Goal: Information Seeking & Learning: Learn about a topic

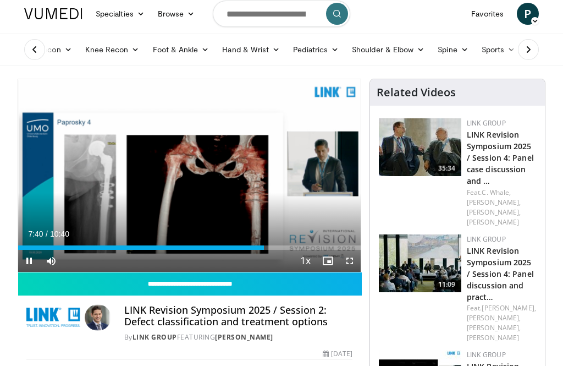
scroll to position [6, 0]
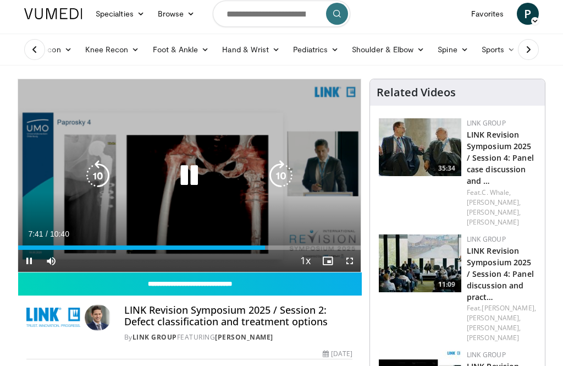
click at [92, 172] on icon "Video Player" at bounding box center [98, 175] width 31 height 31
click at [100, 173] on icon "Video Player" at bounding box center [98, 175] width 31 height 31
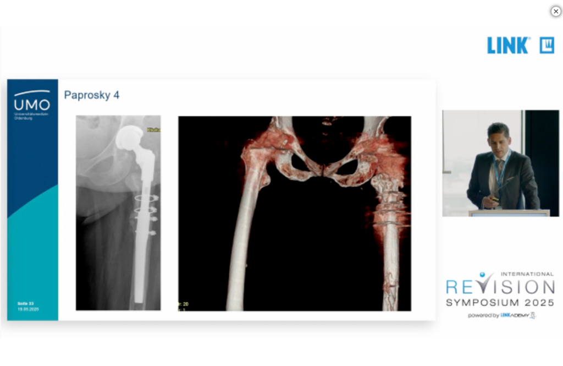
scroll to position [262, 0]
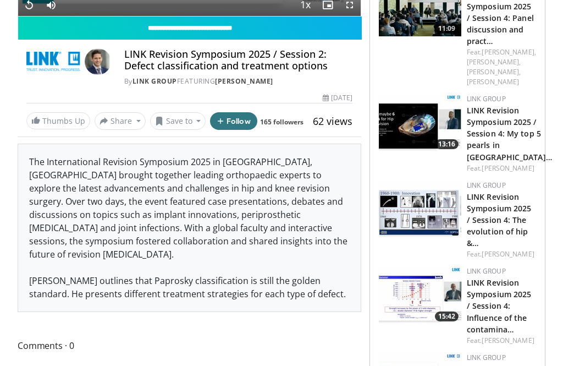
click at [231, 280] on div "The International Revision Symposium 2025 in Hamburg, Germany brought together …" at bounding box center [189, 227] width 343 height 167
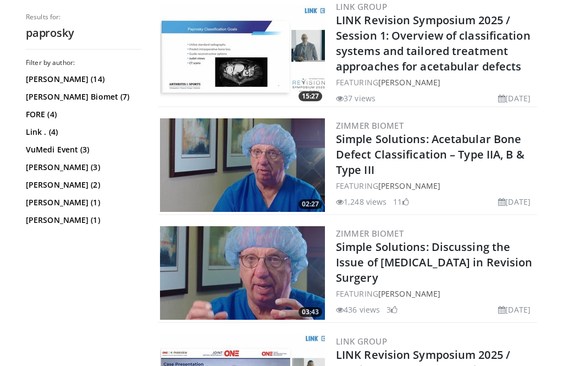
scroll to position [644, 0]
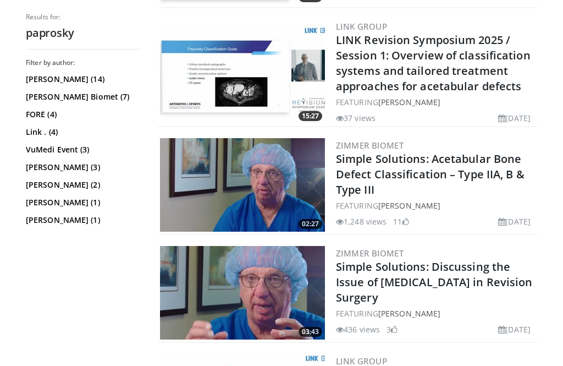
click at [486, 171] on link "Simple Solutions: Acetabular Bone Defect Classification – Type IIA, B & Type III" at bounding box center [430, 175] width 189 height 46
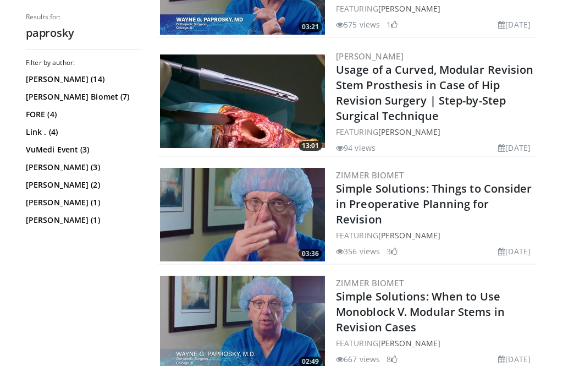
scroll to position [1162, 0]
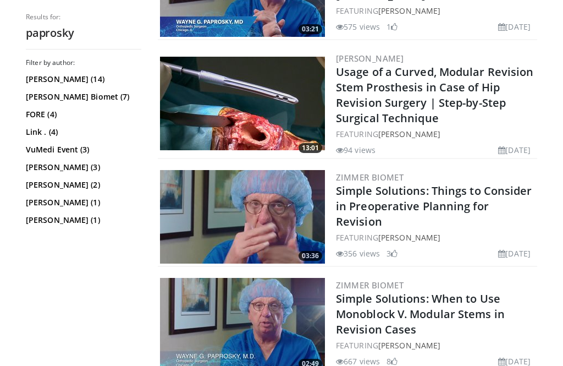
click at [446, 206] on link "Simple Solutions: Things to Consider in Preoperative Planning for Revision" at bounding box center [434, 206] width 196 height 46
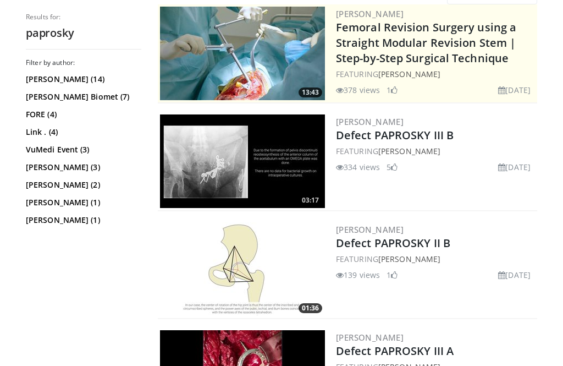
scroll to position [0, 0]
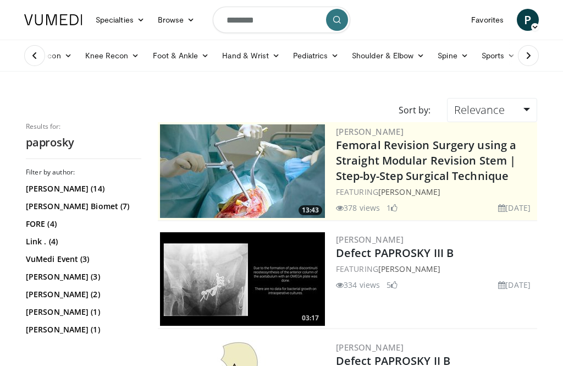
click at [294, 23] on input "********" at bounding box center [282, 20] width 138 height 26
click at [317, 19] on icon "button" at bounding box center [313, 19] width 9 height 9
type input "**********"
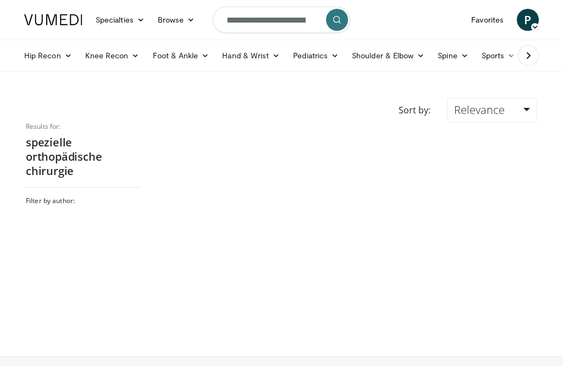
click at [462, 56] on icon at bounding box center [465, 56] width 8 height 8
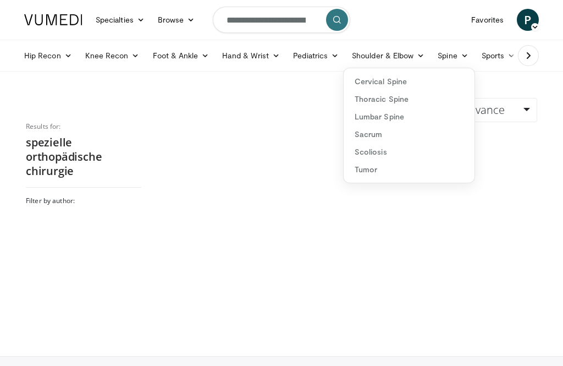
click at [398, 122] on link "Lumbar Spine" at bounding box center [409, 117] width 131 height 18
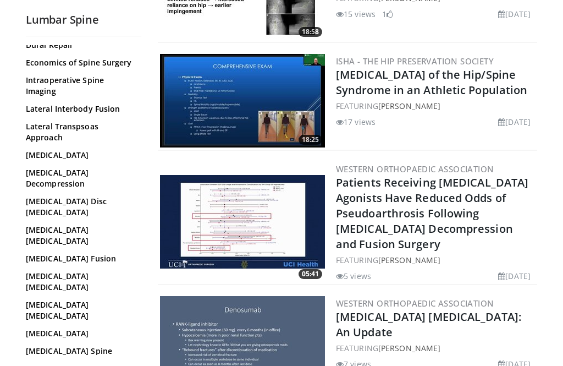
scroll to position [202, 0]
click at [76, 167] on link "Lumbar Decompression" at bounding box center [81, 178] width 110 height 22
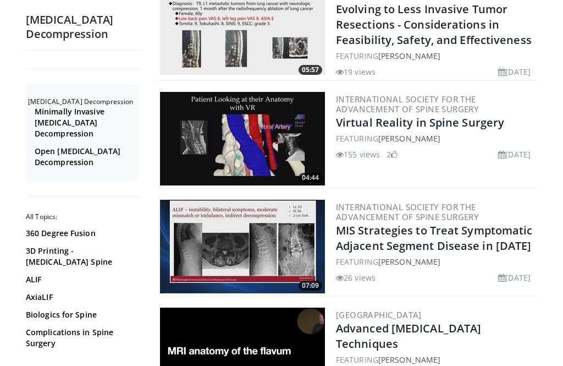
scroll to position [1833, 0]
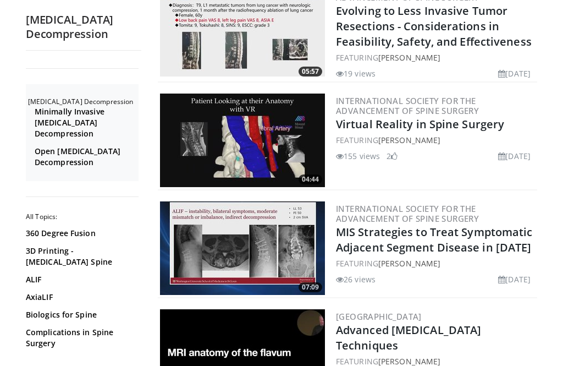
click at [423, 224] on link "MIS Strategies to Treat Symptomatic Adjacent Segment Disease in [DATE]" at bounding box center [434, 239] width 197 height 30
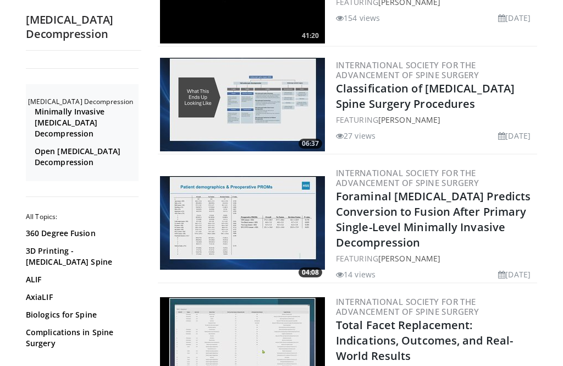
scroll to position [2192, 0]
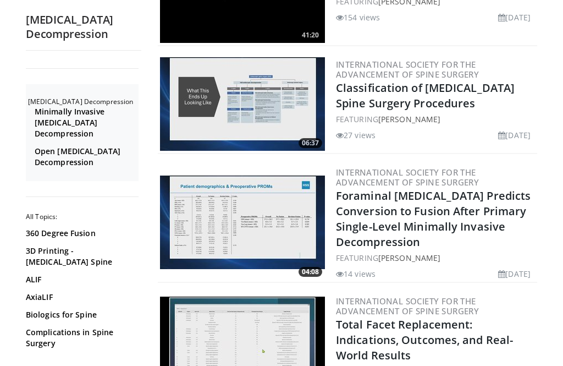
click at [87, 117] on link "Minimally Invasive [MEDICAL_DATA] Decompression" at bounding box center [85, 122] width 101 height 33
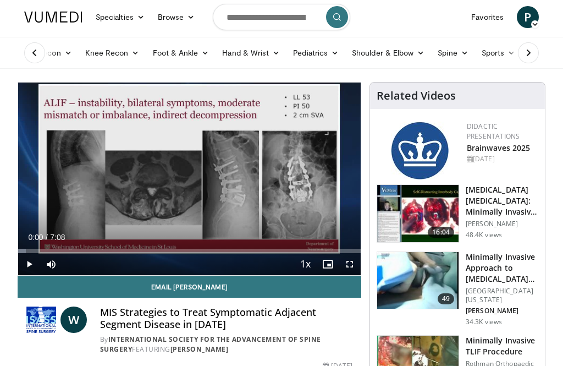
scroll to position [25, 0]
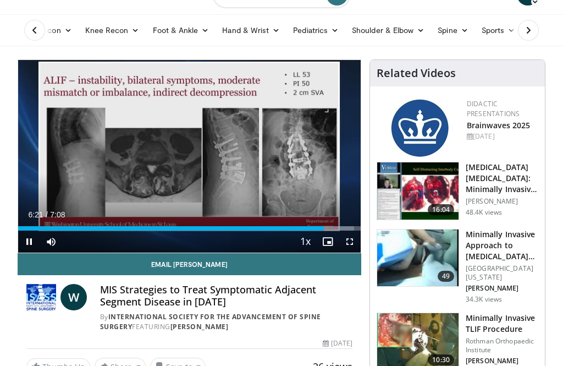
click at [121, 167] on div "Video Player" at bounding box center [190, 156] width 206 height 22
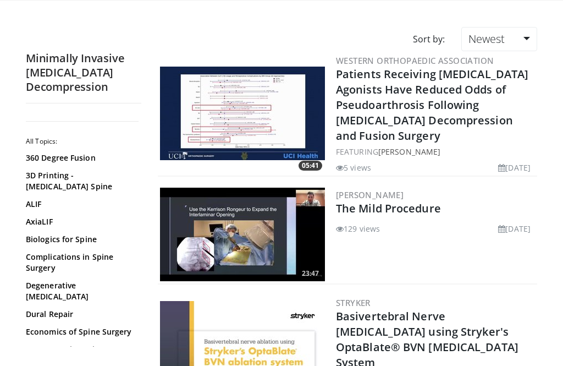
scroll to position [71, 0]
click at [416, 201] on link "The Mild Procedure" at bounding box center [388, 208] width 105 height 15
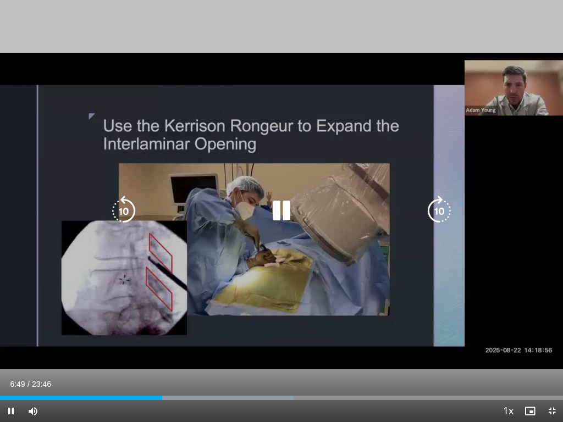
click at [406, 365] on div "Loaded : 52.16%" at bounding box center [281, 398] width 563 height 4
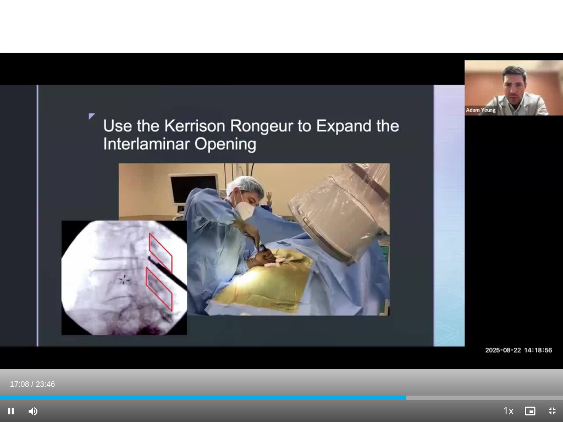
click at [453, 365] on div "Loaded : 72.22%" at bounding box center [281, 398] width 563 height 4
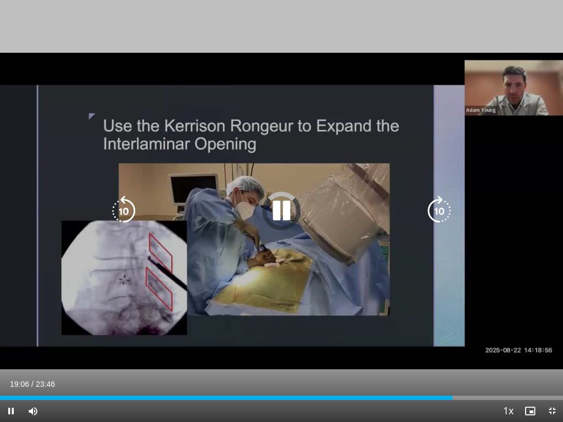
click at [486, 365] on div "Loaded : 74.33%" at bounding box center [281, 398] width 563 height 4
click at [335, 365] on div "Loaded : 87.62%" at bounding box center [246, 398] width 493 height 4
click at [129, 212] on icon "Video Player" at bounding box center [123, 211] width 31 height 31
click at [128, 213] on icon "Video Player" at bounding box center [123, 211] width 31 height 31
click at [136, 210] on icon "Video Player" at bounding box center [123, 211] width 31 height 31
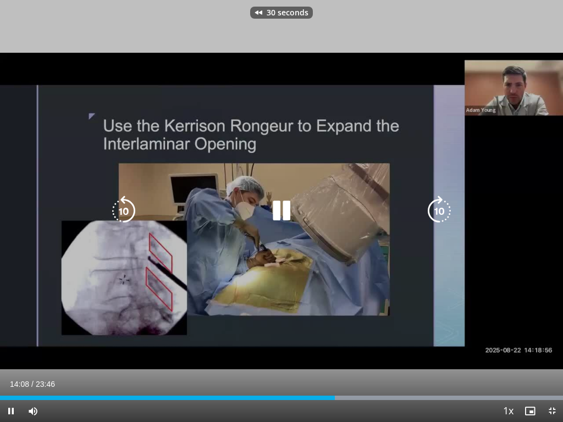
click at [133, 210] on icon "Video Player" at bounding box center [123, 211] width 31 height 31
click at [127, 212] on icon "Video Player" at bounding box center [123, 211] width 31 height 31
click at [125, 215] on icon "Video Player" at bounding box center [123, 211] width 31 height 31
click at [129, 211] on icon "Video Player" at bounding box center [123, 211] width 31 height 31
click at [120, 221] on icon "Video Player" at bounding box center [123, 211] width 31 height 31
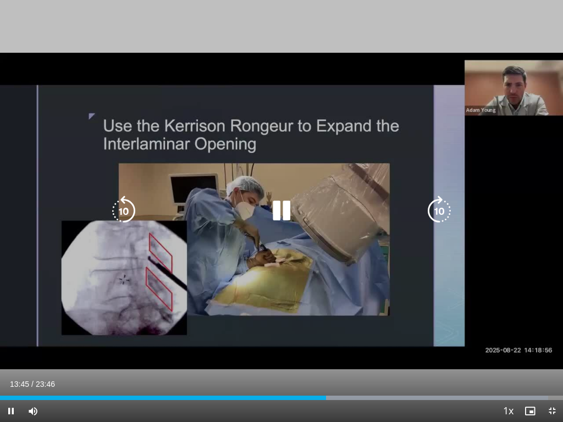
click at [129, 212] on icon "Video Player" at bounding box center [123, 211] width 31 height 31
click at [128, 213] on icon "Video Player" at bounding box center [123, 211] width 31 height 31
click at [125, 217] on icon "Video Player" at bounding box center [123, 211] width 31 height 31
click at [127, 213] on icon "Video Player" at bounding box center [123, 211] width 31 height 31
click at [123, 215] on icon "Video Player" at bounding box center [123, 211] width 31 height 31
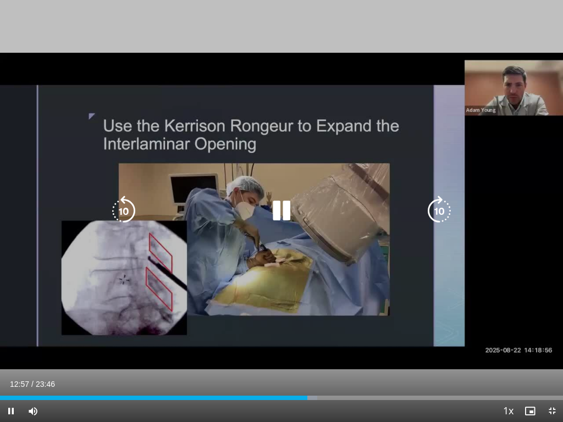
click at [120, 213] on icon "Video Player" at bounding box center [123, 211] width 31 height 31
click at [123, 208] on icon "Video Player" at bounding box center [123, 211] width 31 height 31
click at [122, 212] on icon "Video Player" at bounding box center [123, 211] width 31 height 31
click at [120, 214] on icon "Video Player" at bounding box center [123, 211] width 31 height 31
click at [127, 207] on icon "Video Player" at bounding box center [123, 211] width 31 height 31
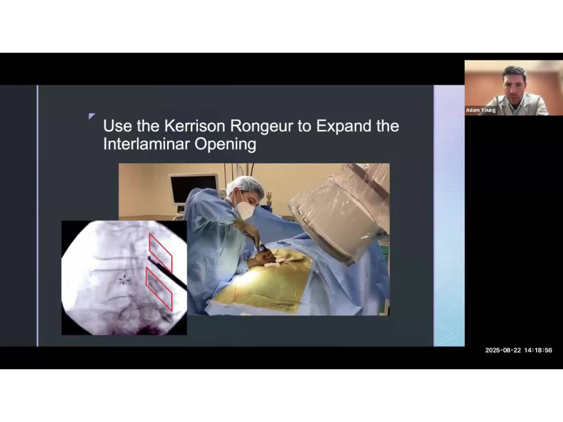
click at [268, 221] on icon "Video Player" at bounding box center [281, 211] width 31 height 31
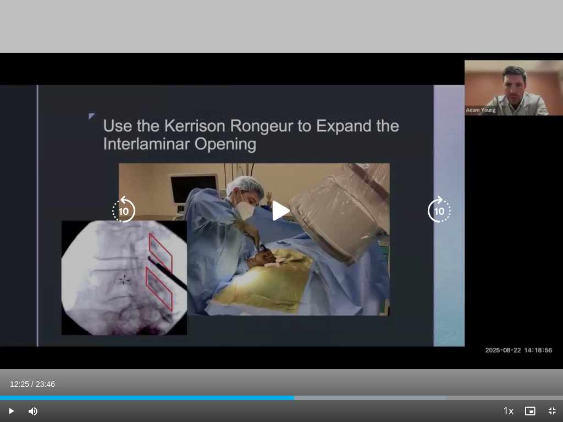
click at [123, 208] on icon "Video Player" at bounding box center [123, 211] width 31 height 31
click at [119, 203] on icon "Video Player" at bounding box center [123, 211] width 31 height 31
click at [116, 199] on icon "Video Player" at bounding box center [123, 211] width 31 height 31
click at [114, 200] on icon "Video Player" at bounding box center [123, 211] width 31 height 31
click at [112, 199] on icon "Video Player" at bounding box center [123, 211] width 31 height 31
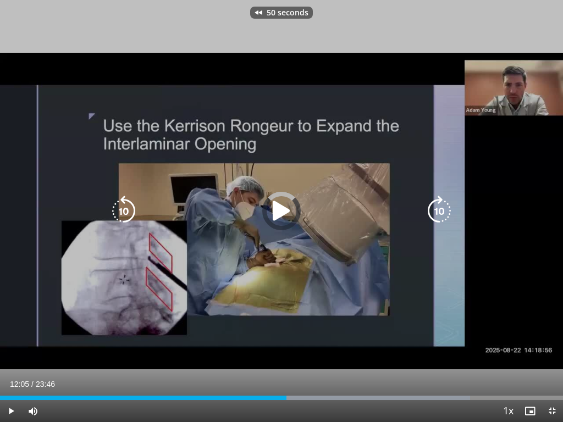
click at [125, 215] on icon "Video Player" at bounding box center [123, 211] width 31 height 31
click at [125, 208] on icon "Video Player" at bounding box center [123, 211] width 31 height 31
click at [124, 210] on icon "Video Player" at bounding box center [123, 211] width 31 height 31
click at [123, 208] on icon "Video Player" at bounding box center [123, 211] width 31 height 31
click at [123, 210] on icon "Video Player" at bounding box center [123, 211] width 31 height 31
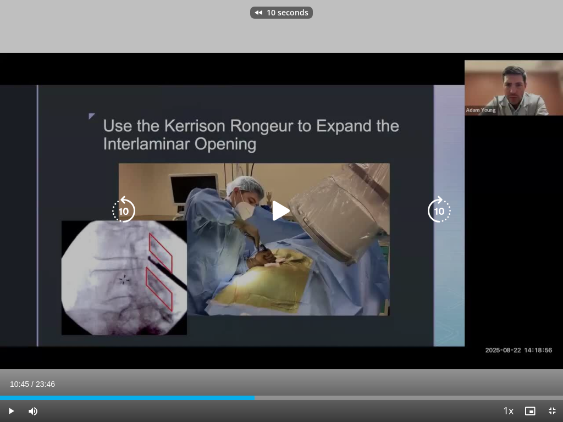
click at [128, 212] on icon "Video Player" at bounding box center [123, 211] width 31 height 31
click at [276, 211] on icon "Video Player" at bounding box center [281, 211] width 31 height 31
